Goal: Information Seeking & Learning: Learn about a topic

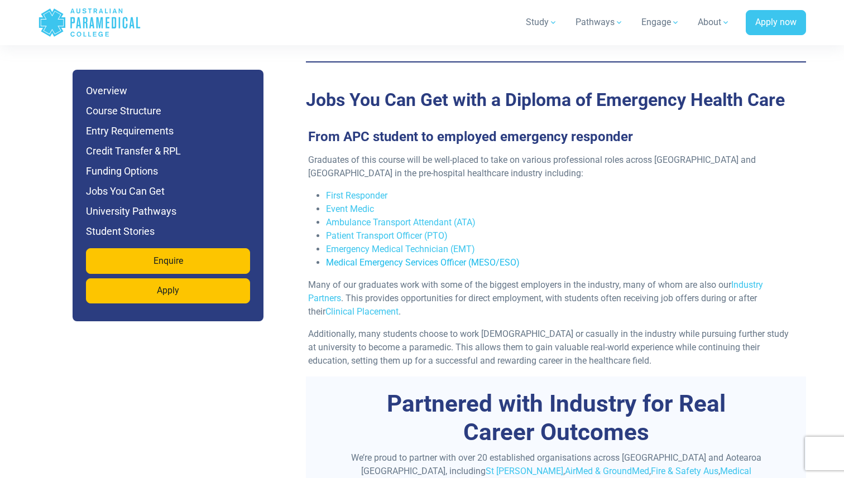
scroll to position [3674, 0]
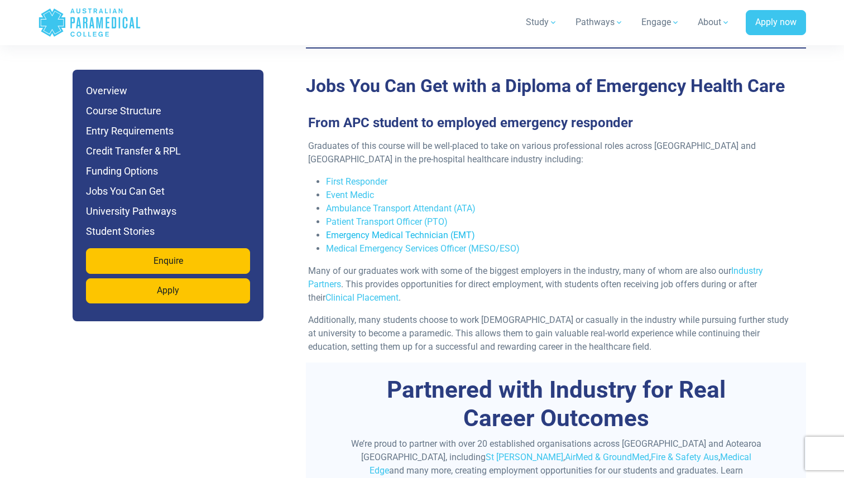
click at [397, 230] on link "Emergency Medical Technician (EMT)" at bounding box center [400, 235] width 149 height 11
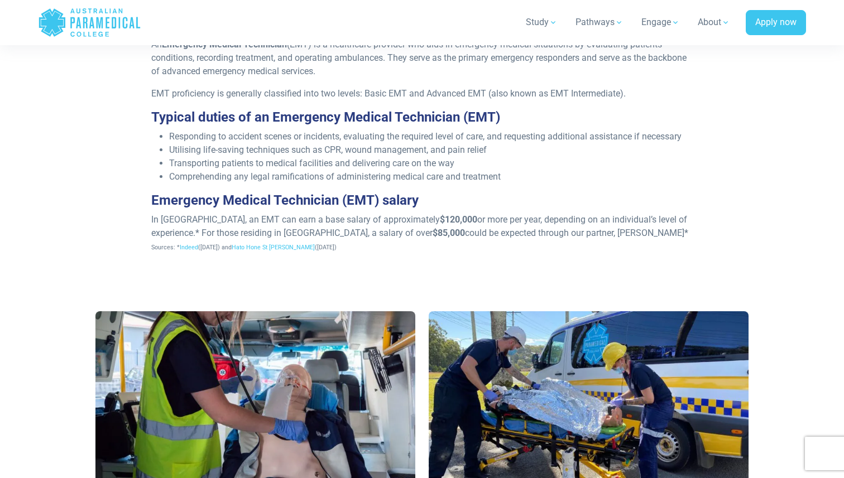
scroll to position [421, 0]
drag, startPoint x: 403, startPoint y: 215, endPoint x: 437, endPoint y: 218, distance: 34.2
click at [437, 217] on p "In [GEOGRAPHIC_DATA], an EMT can earn a base salary of approximately $120,000 o…" at bounding box center [422, 233] width 542 height 40
click at [440, 217] on strong "$120,000" at bounding box center [458, 219] width 37 height 11
drag, startPoint x: 392, startPoint y: 217, endPoint x: 430, endPoint y: 218, distance: 38.5
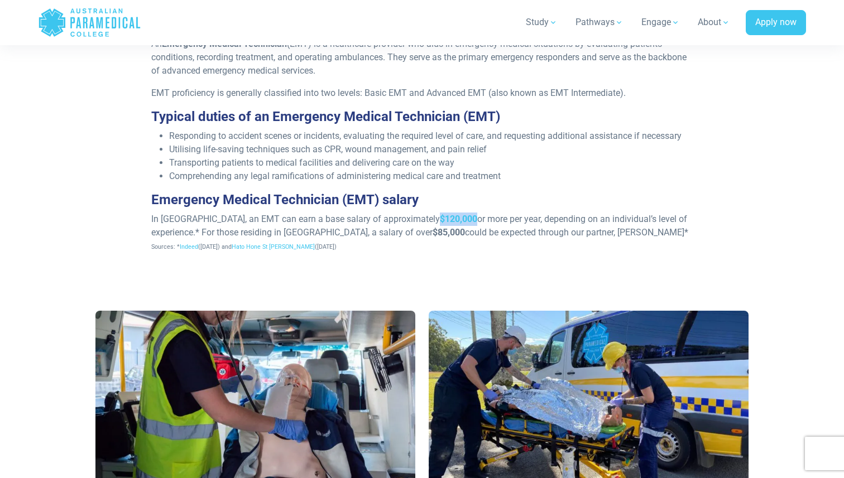
click at [430, 218] on p "In [GEOGRAPHIC_DATA], an EMT can earn a base salary of approximately $120,000 o…" at bounding box center [422, 233] width 542 height 40
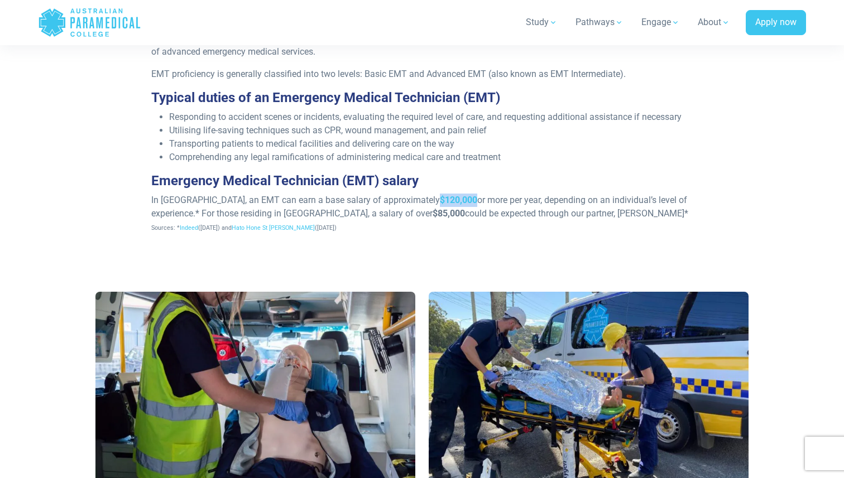
scroll to position [445, 0]
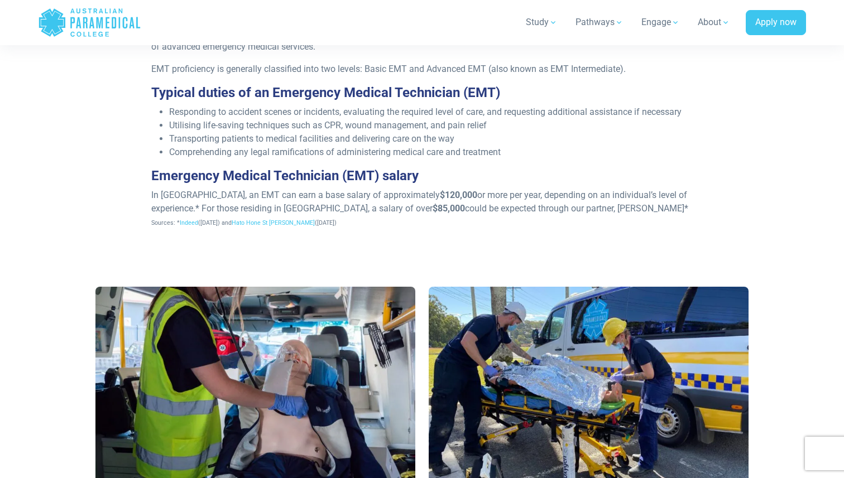
click at [421, 238] on div "What is an Emergency Medical Technician (EMT)? An Emergency Medical Technician …" at bounding box center [421, 93] width 781 height 359
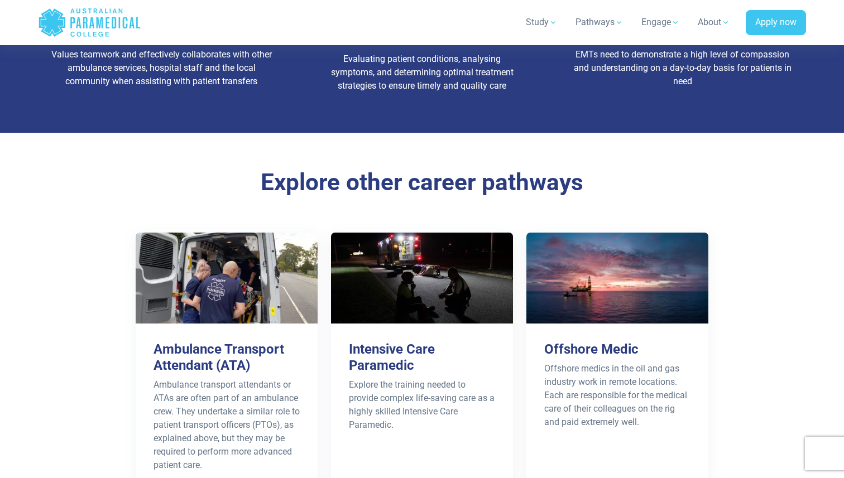
scroll to position [1707, 0]
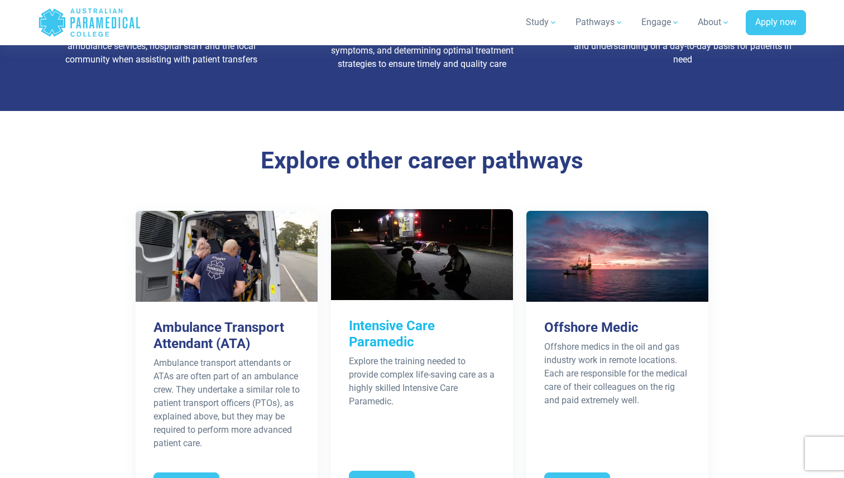
click at [374, 262] on img at bounding box center [422, 254] width 182 height 91
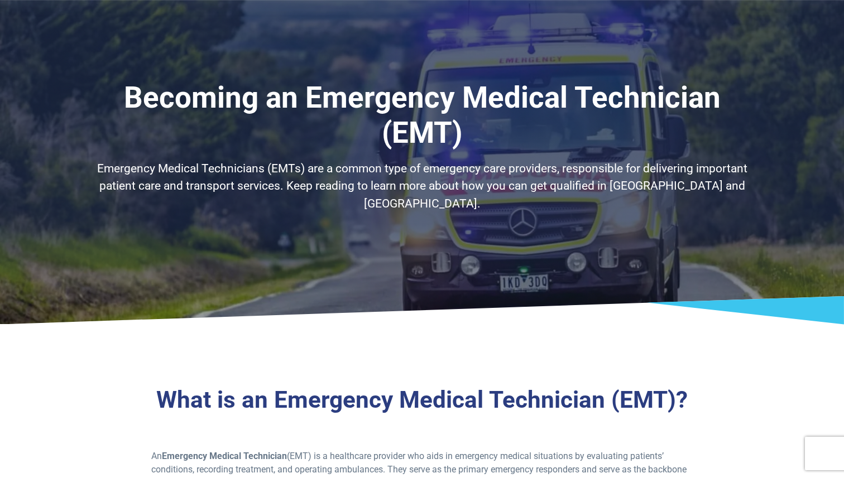
scroll to position [0, 0]
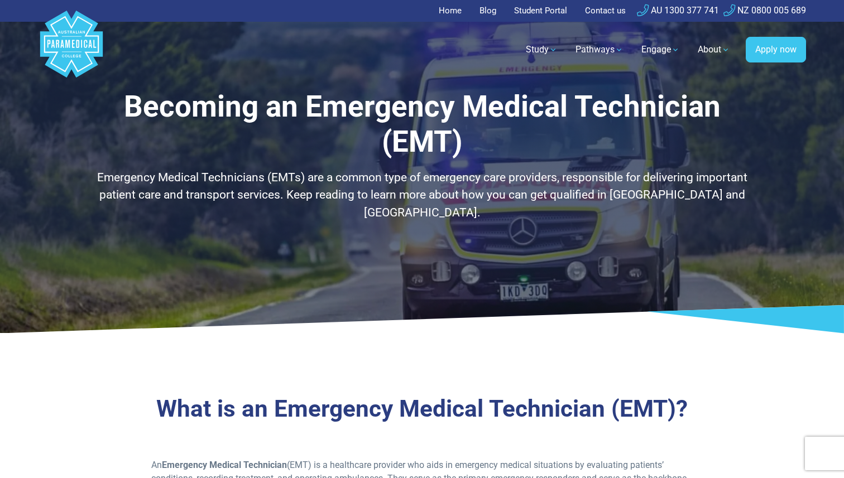
click at [441, 230] on div "Emergency Medical Technicians (EMTs) are a common type of emergency care provid…" at bounding box center [421, 208] width 653 height 79
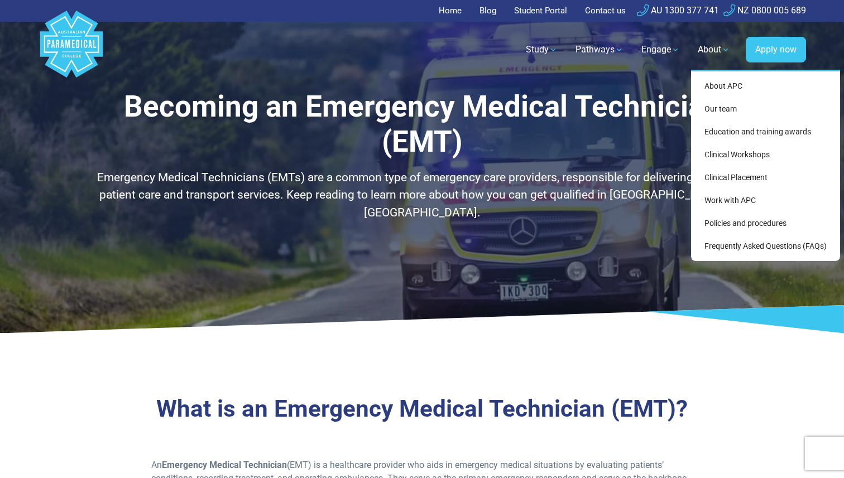
click at [731, 46] on link "About" at bounding box center [714, 49] width 46 height 31
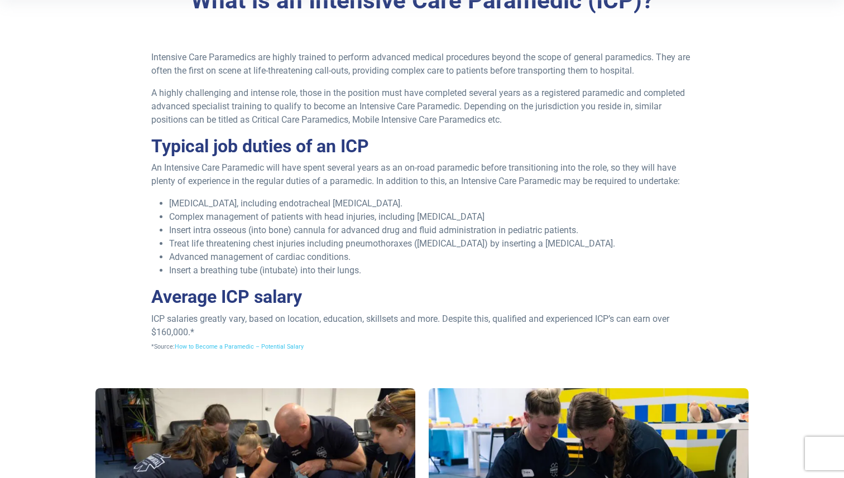
click at [374, 263] on li "Advanced management of cardiac conditions." at bounding box center [431, 257] width 524 height 13
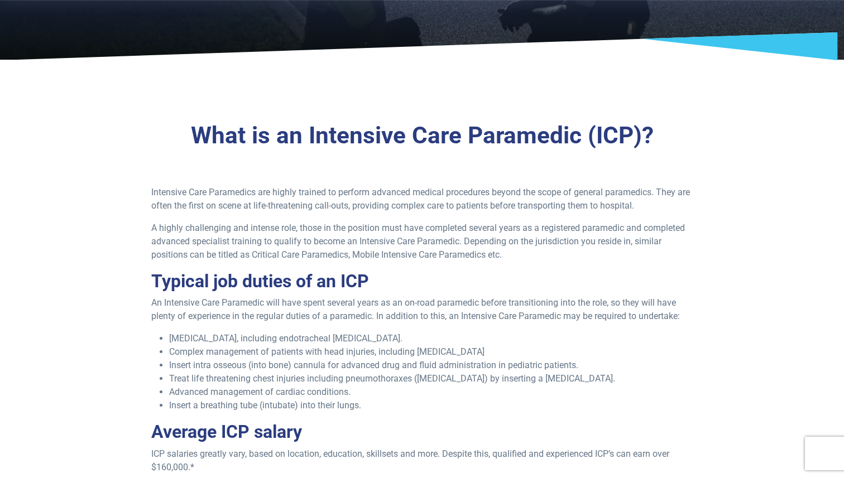
scroll to position [195, 0]
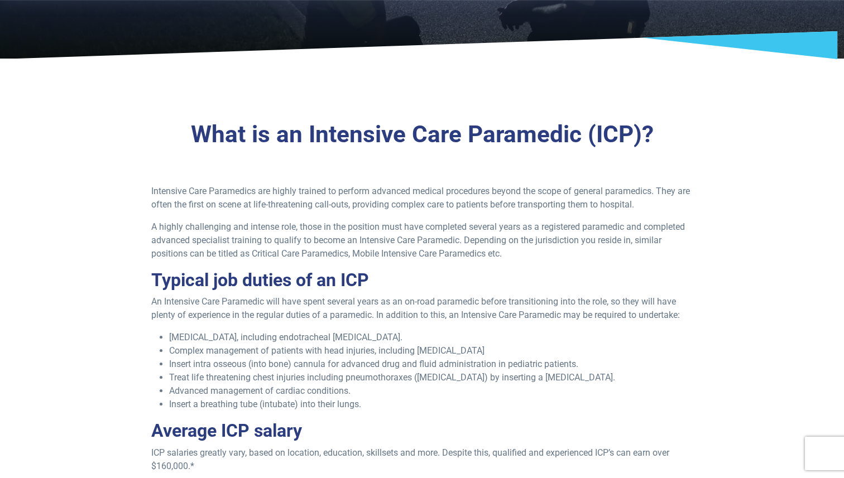
click at [434, 273] on h2 "Typical job duties of an ICP" at bounding box center [422, 280] width 542 height 21
